Goal: Information Seeking & Learning: Find specific fact

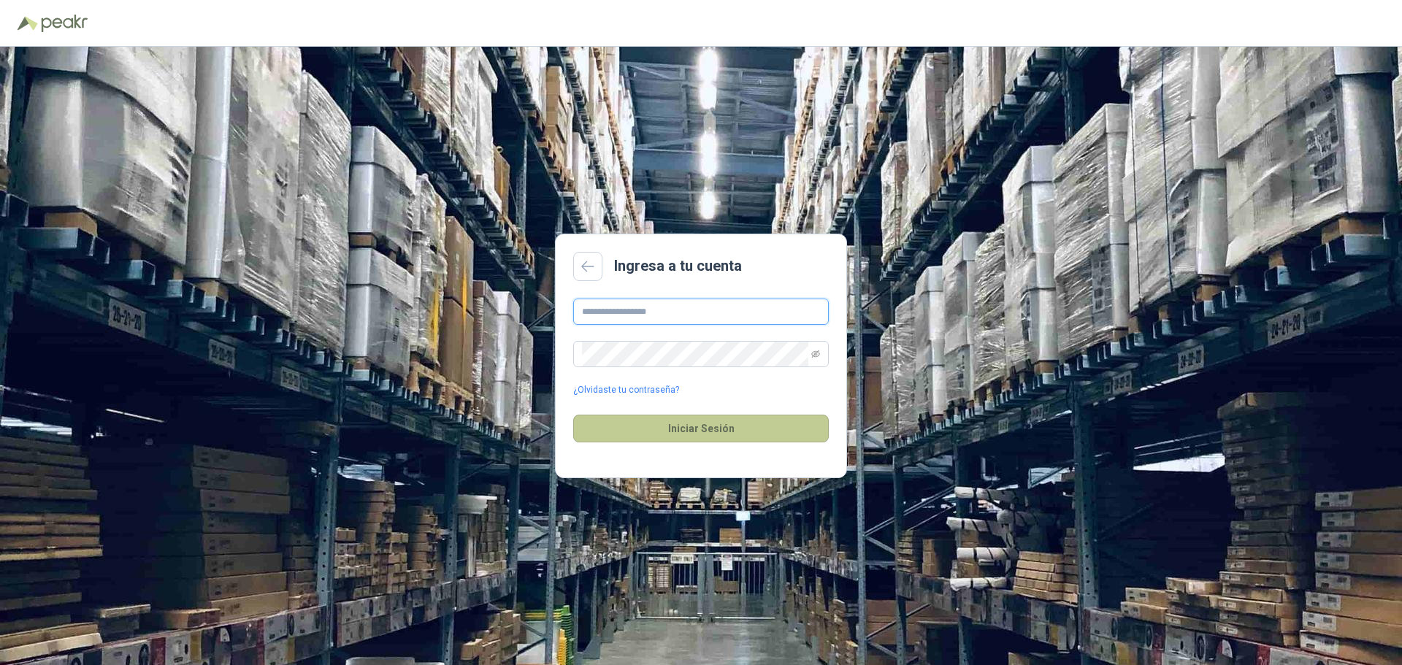
type input "**********"
click at [705, 429] on button "Iniciar Sesión" at bounding box center [701, 429] width 256 height 28
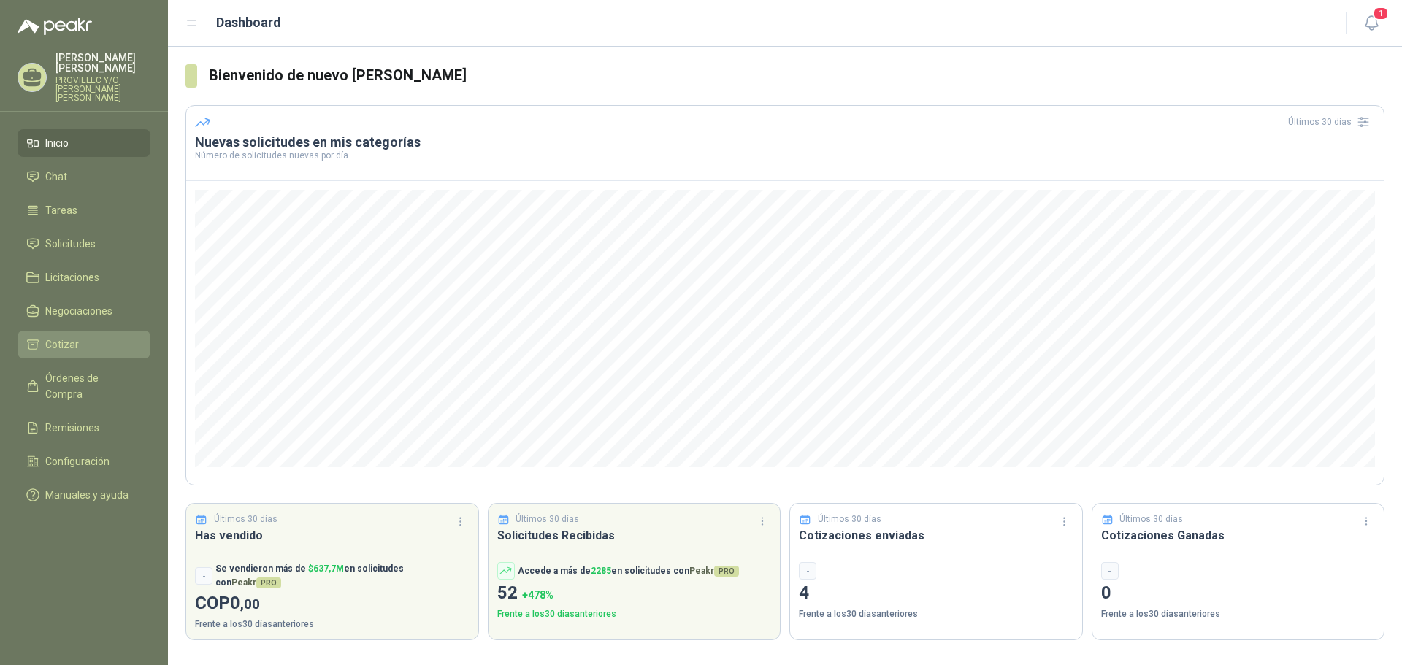
click at [91, 337] on li "Cotizar" at bounding box center [83, 345] width 115 height 16
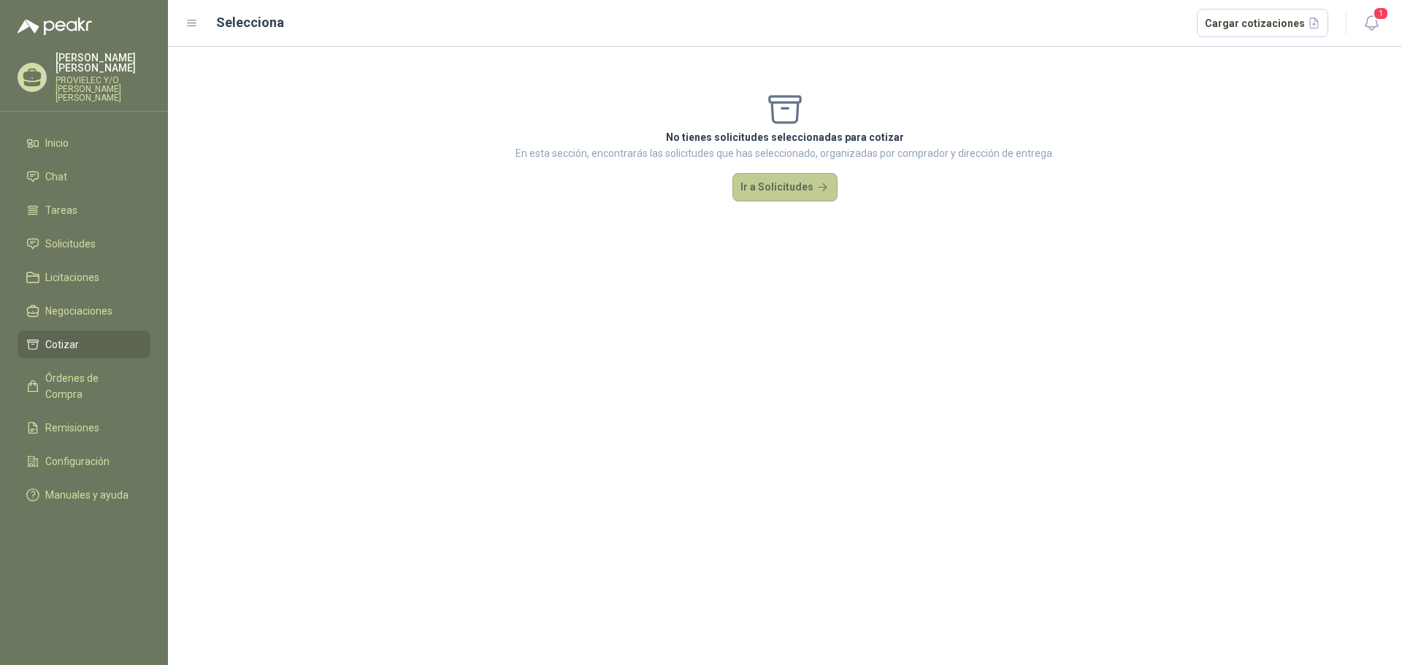
click at [787, 185] on button "Ir a Solicitudes" at bounding box center [784, 187] width 105 height 29
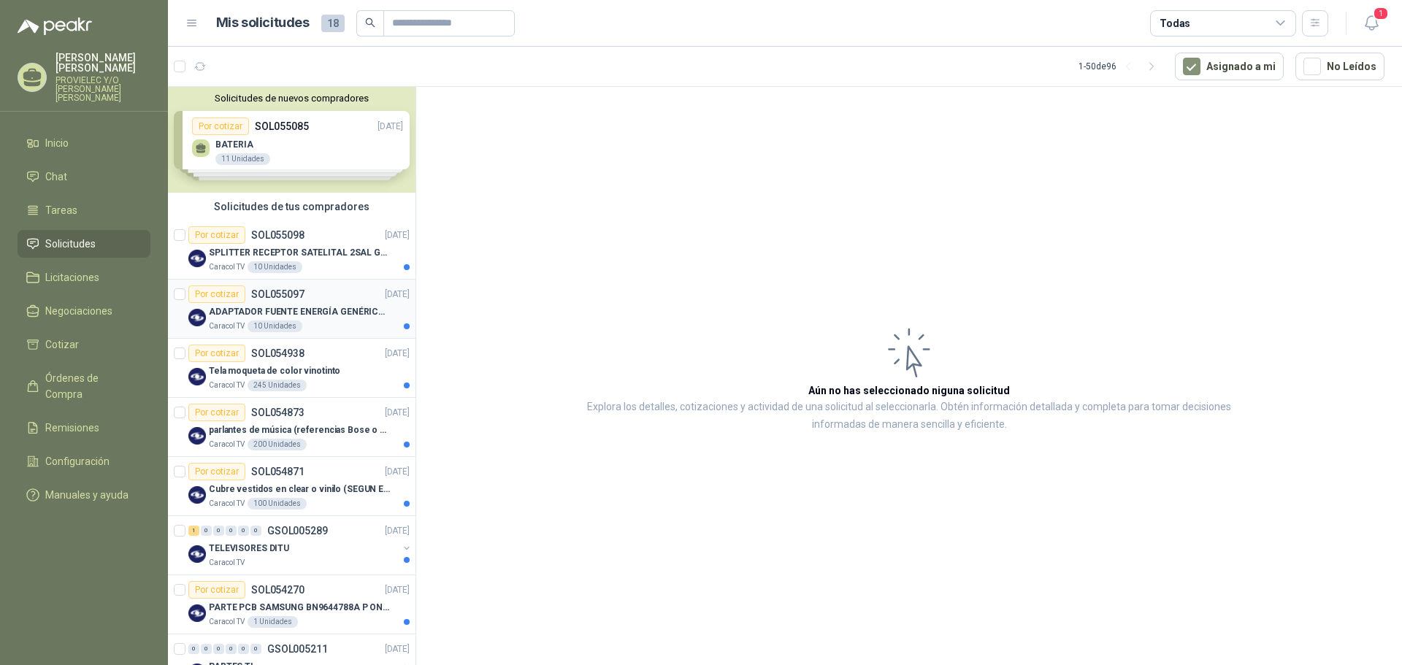
click at [358, 316] on p "ADAPTADOR FUENTE ENERGÍA GENÉRICO 24V 1A" at bounding box center [300, 312] width 182 height 14
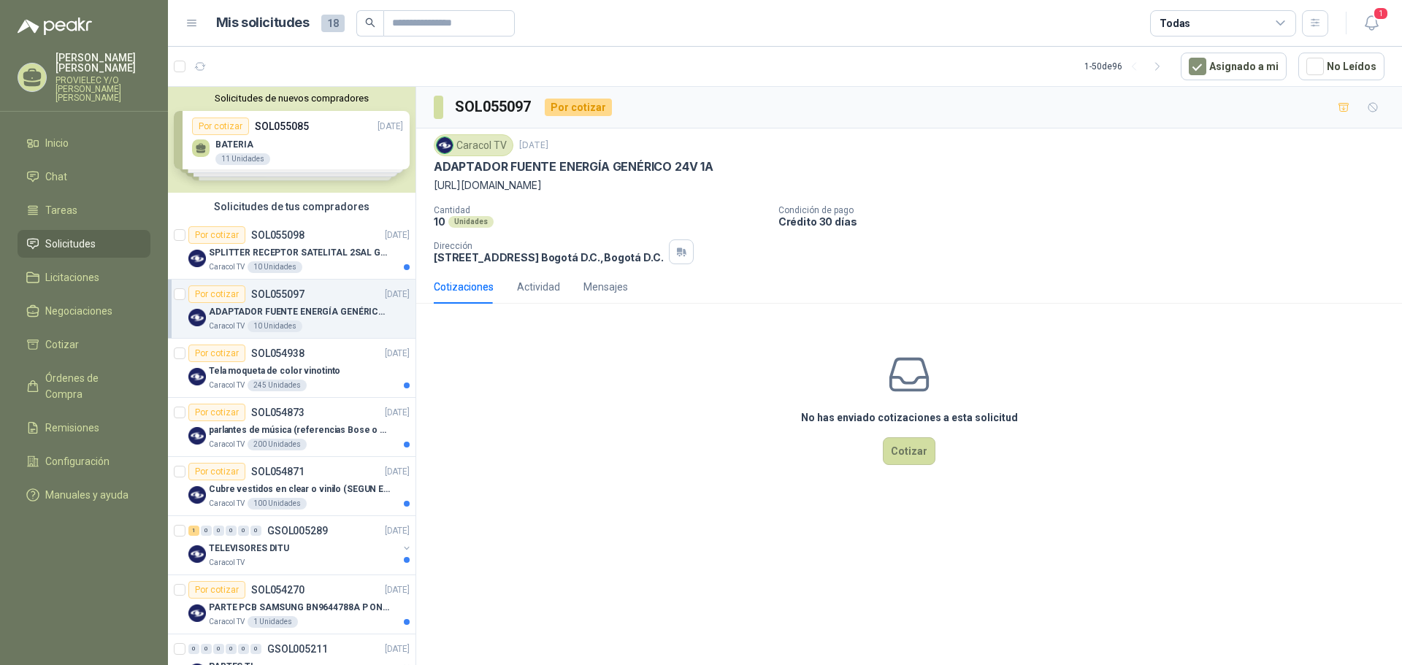
drag, startPoint x: 564, startPoint y: 185, endPoint x: 429, endPoint y: 186, distance: 134.3
click at [429, 186] on div "Caracol TV [DATE] ADAPTADOR FUENTE ENERGÍA GENÉRICO 24V 1A [URL][DOMAIN_NAME] C…" at bounding box center [909, 199] width 986 height 142
copy p "[URL][DOMAIN_NAME]"
click at [297, 250] on p "SPLITTER RECEPTOR SATELITAL 2SAL GT-SP21" at bounding box center [300, 253] width 182 height 14
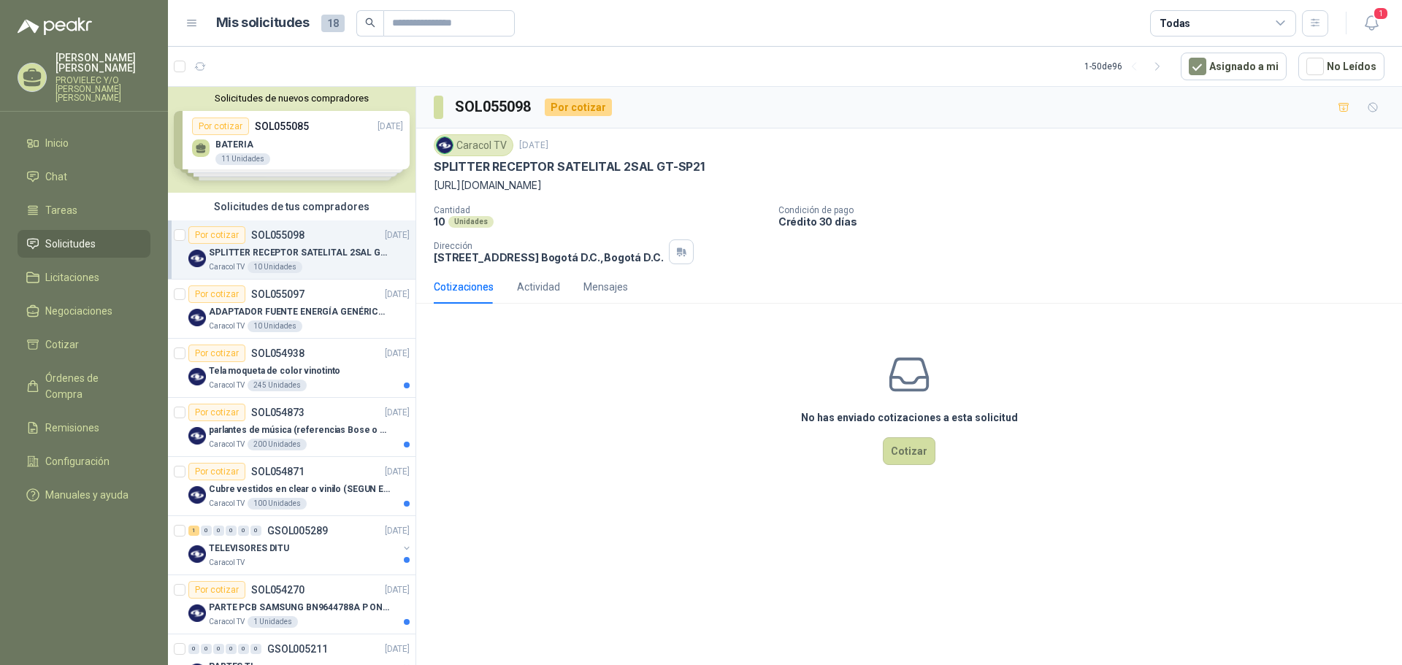
drag, startPoint x: 567, startPoint y: 185, endPoint x: 429, endPoint y: 188, distance: 138.0
click at [429, 188] on div "Caracol TV [DATE] SPLITTER RECEPTOR SATELITAL 2SAL GT-SP21 [URL][DOMAIN_NAME] C…" at bounding box center [909, 199] width 986 height 142
copy p "[URL][DOMAIN_NAME]"
